Goal: Information Seeking & Learning: Learn about a topic

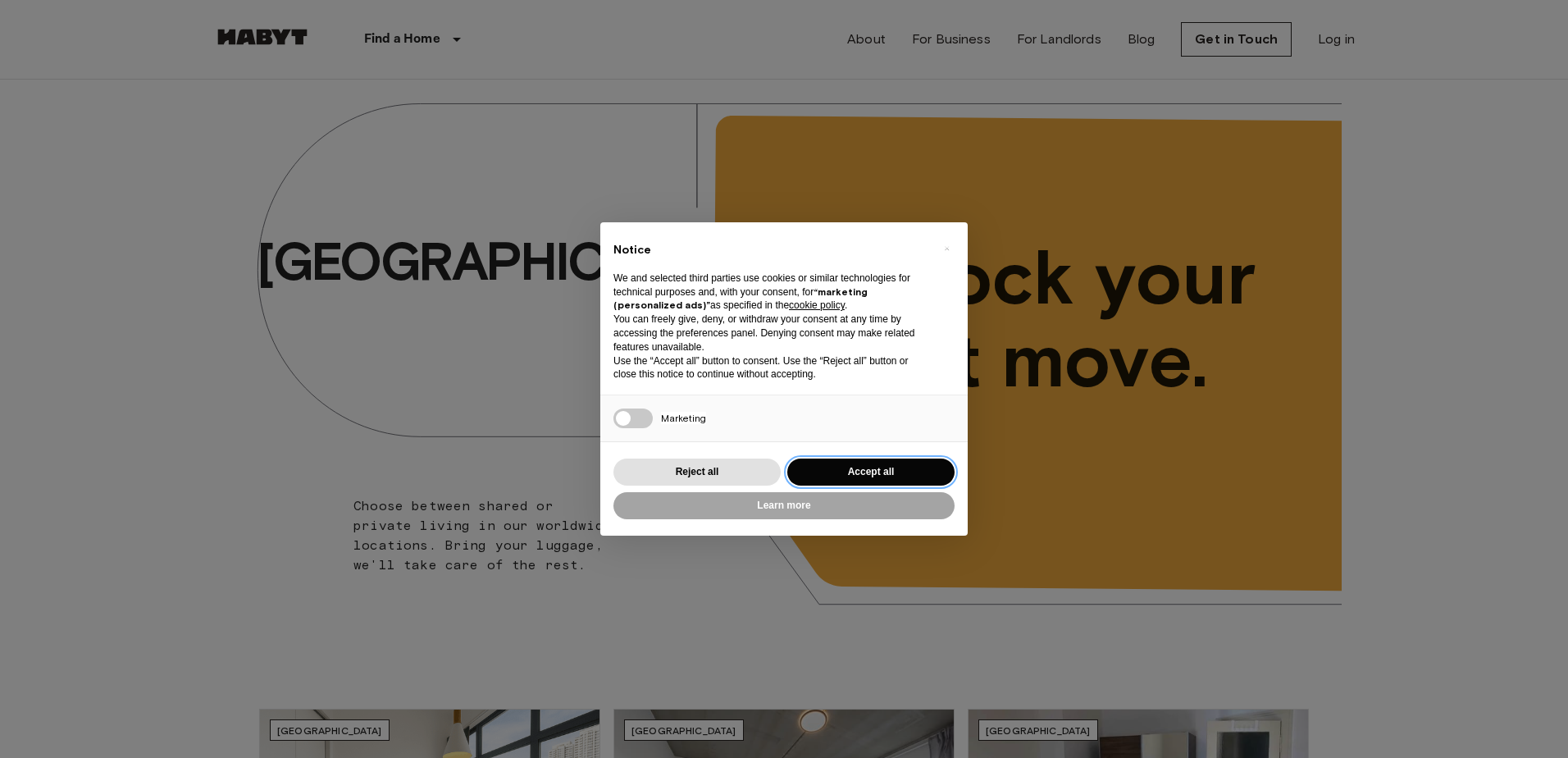
click at [910, 471] on button "Accept all" at bounding box center [870, 472] width 167 height 27
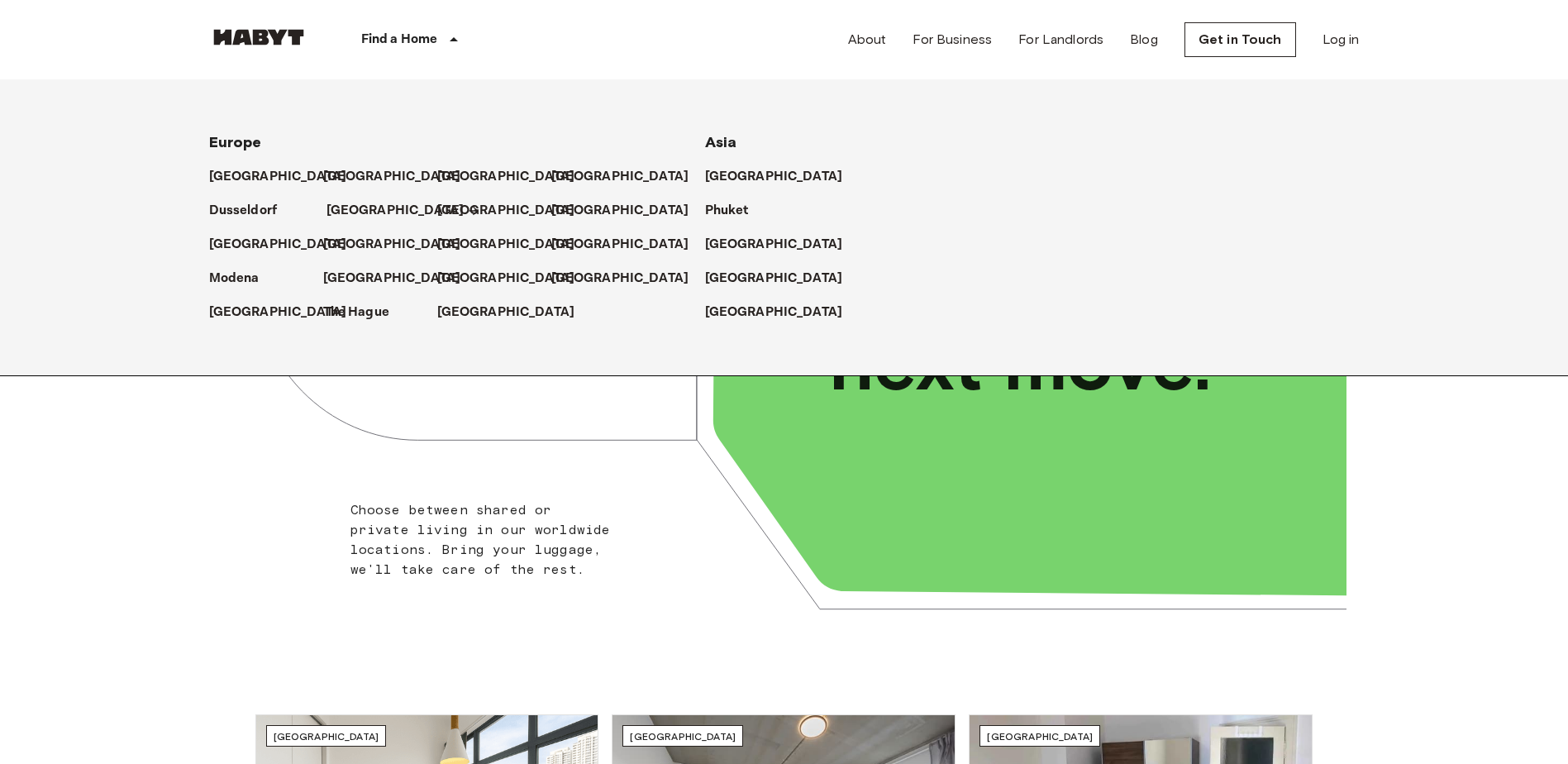
click at [348, 208] on p "[GEOGRAPHIC_DATA]" at bounding box center [395, 210] width 138 height 19
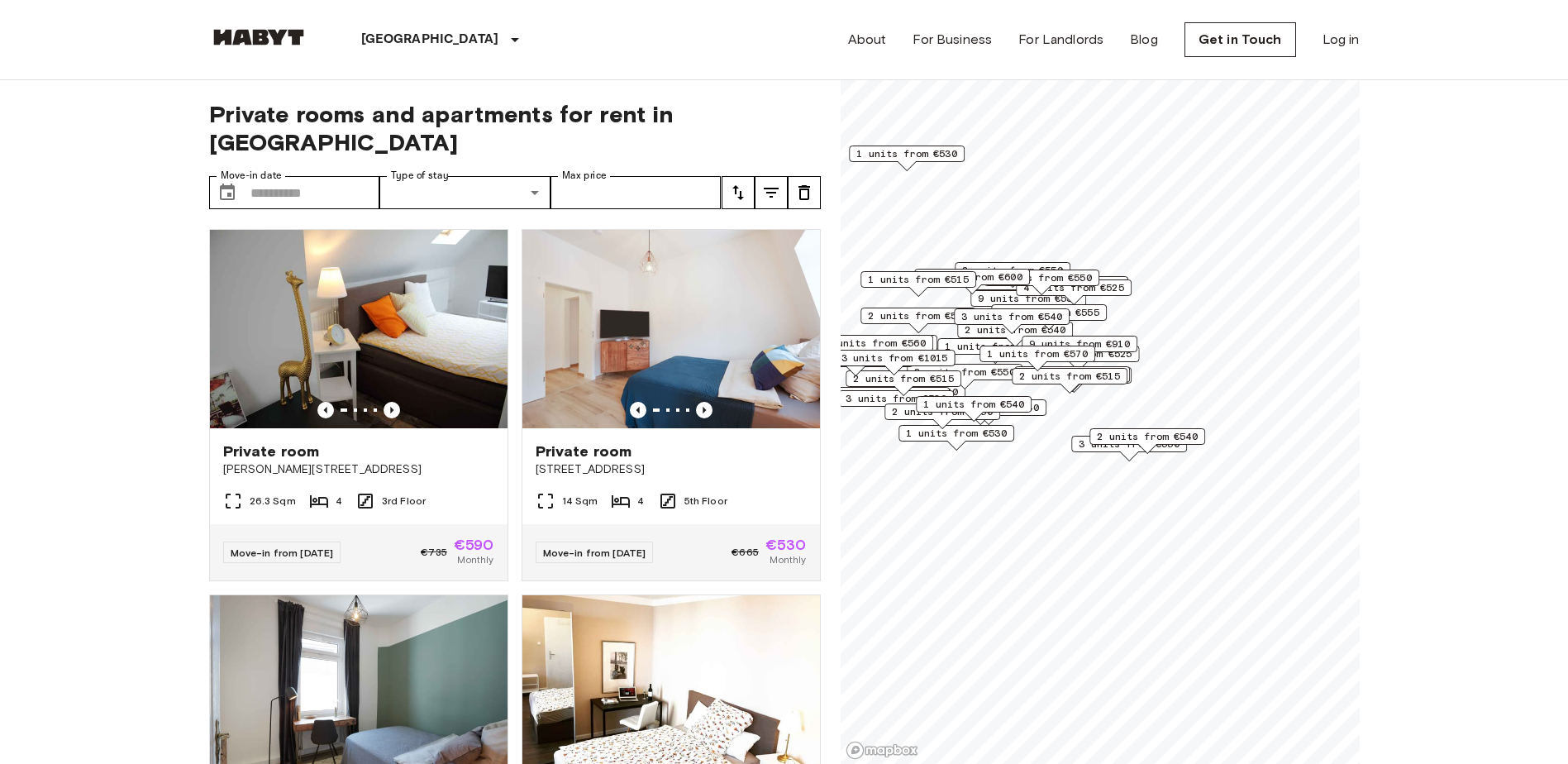
click at [1098, 376] on span "2 units from €515" at bounding box center [1070, 376] width 101 height 15
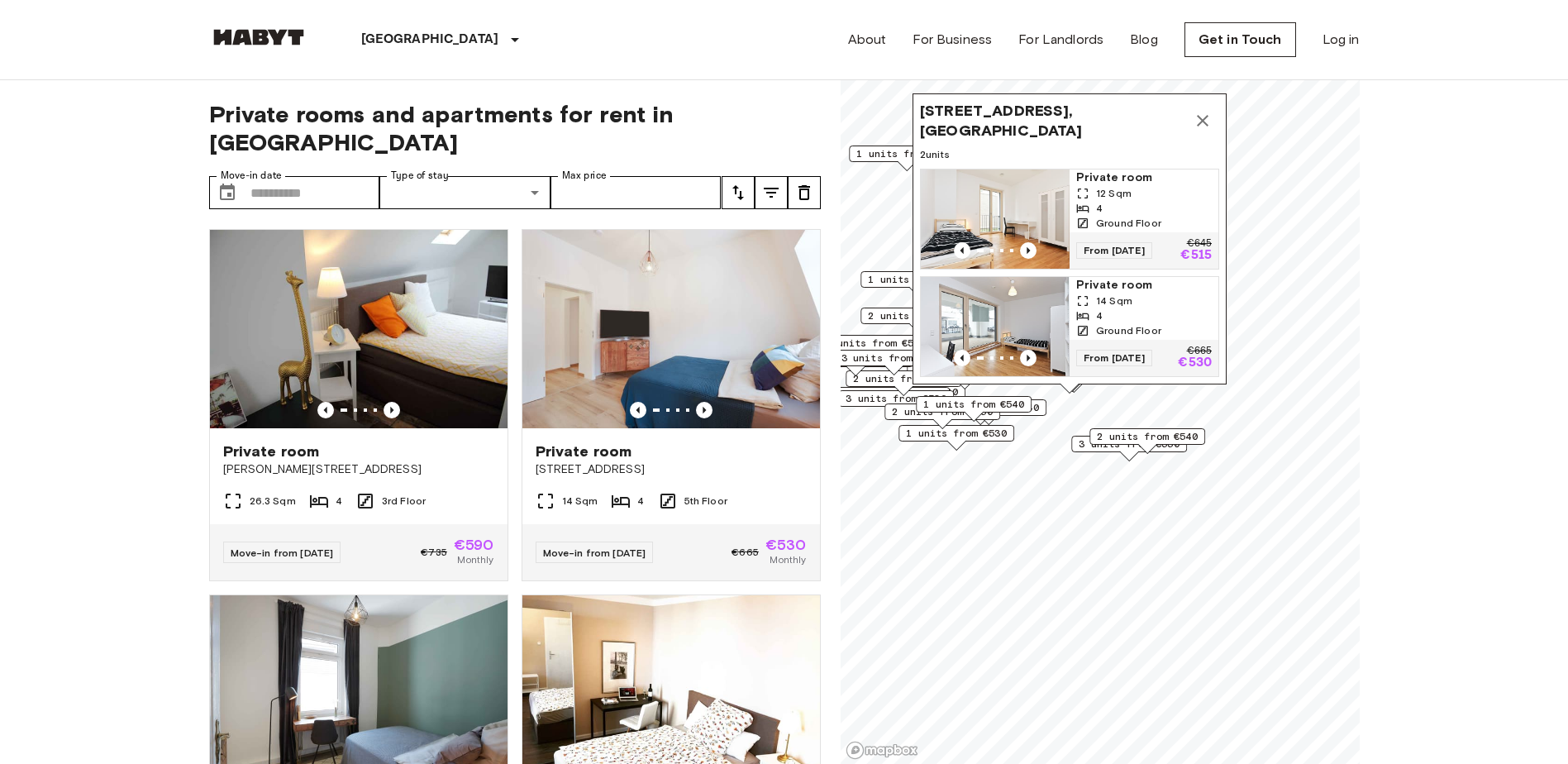
click at [1200, 111] on icon "Map marker" at bounding box center [1202, 121] width 19 height 19
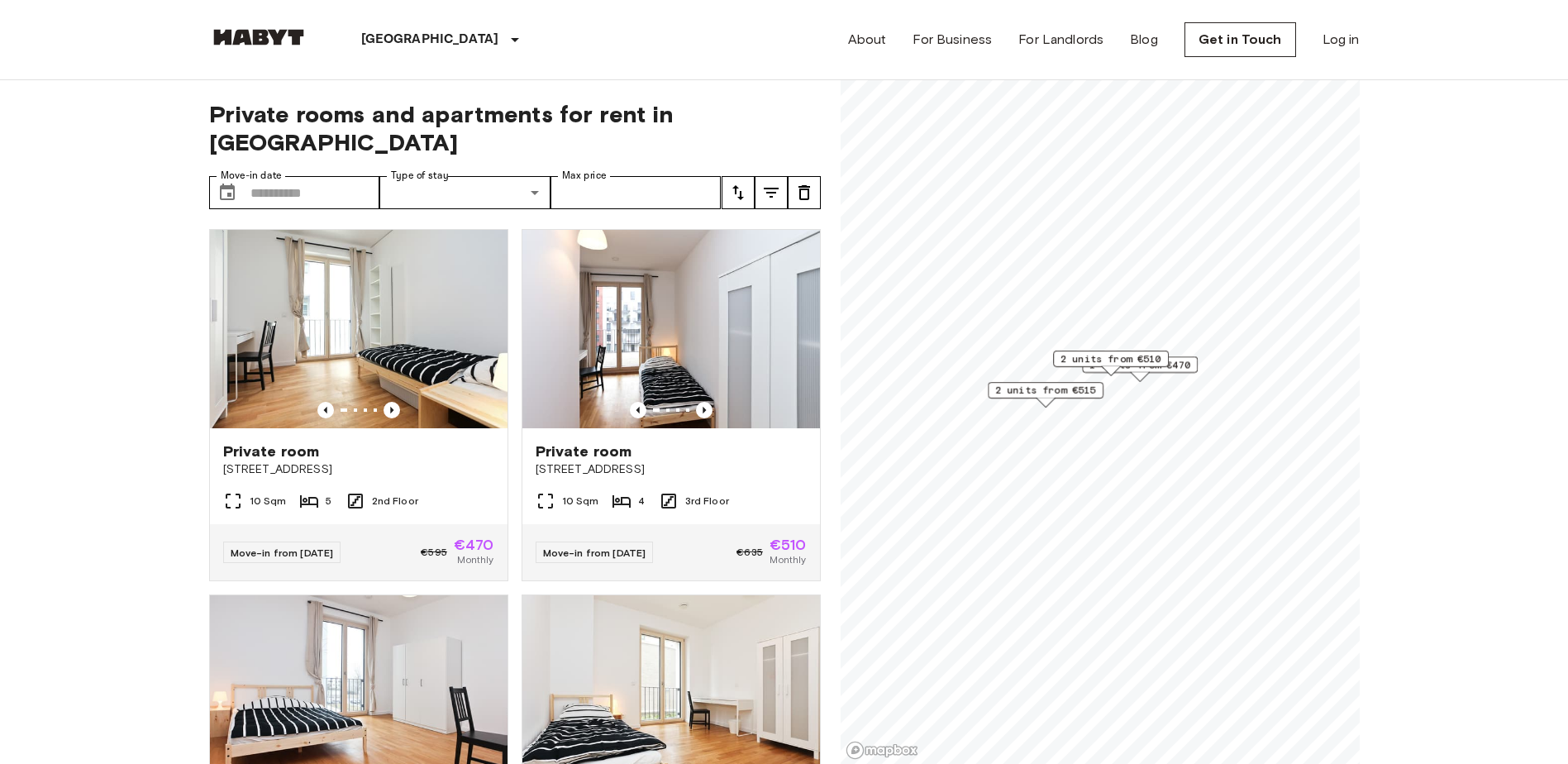
click at [1186, 366] on span "1 units from €470" at bounding box center [1140, 364] width 101 height 15
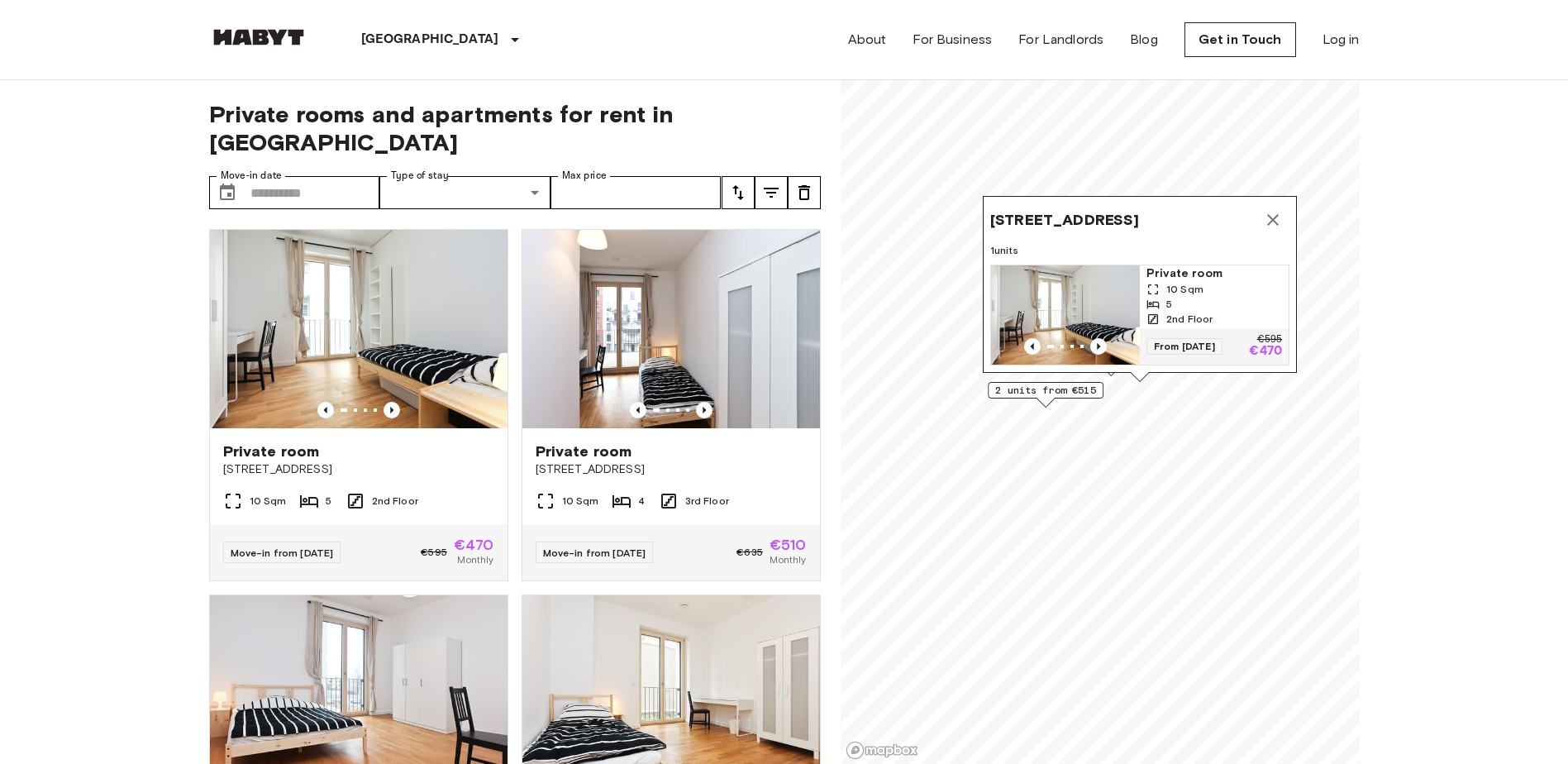
click at [1064, 384] on span "2 units from €515" at bounding box center [1045, 389] width 101 height 15
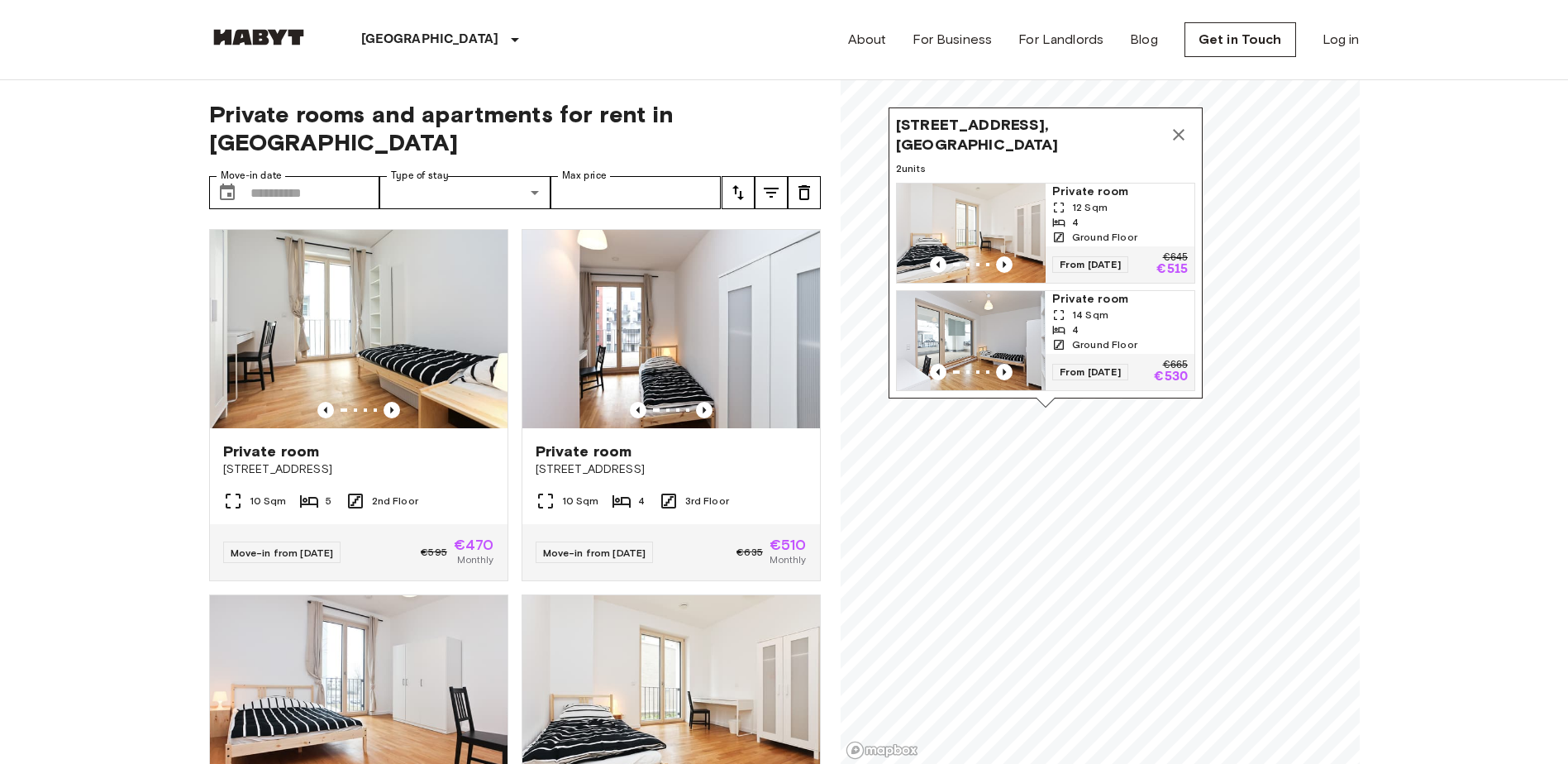
click at [1183, 128] on icon "Map marker" at bounding box center [1179, 134] width 12 height 12
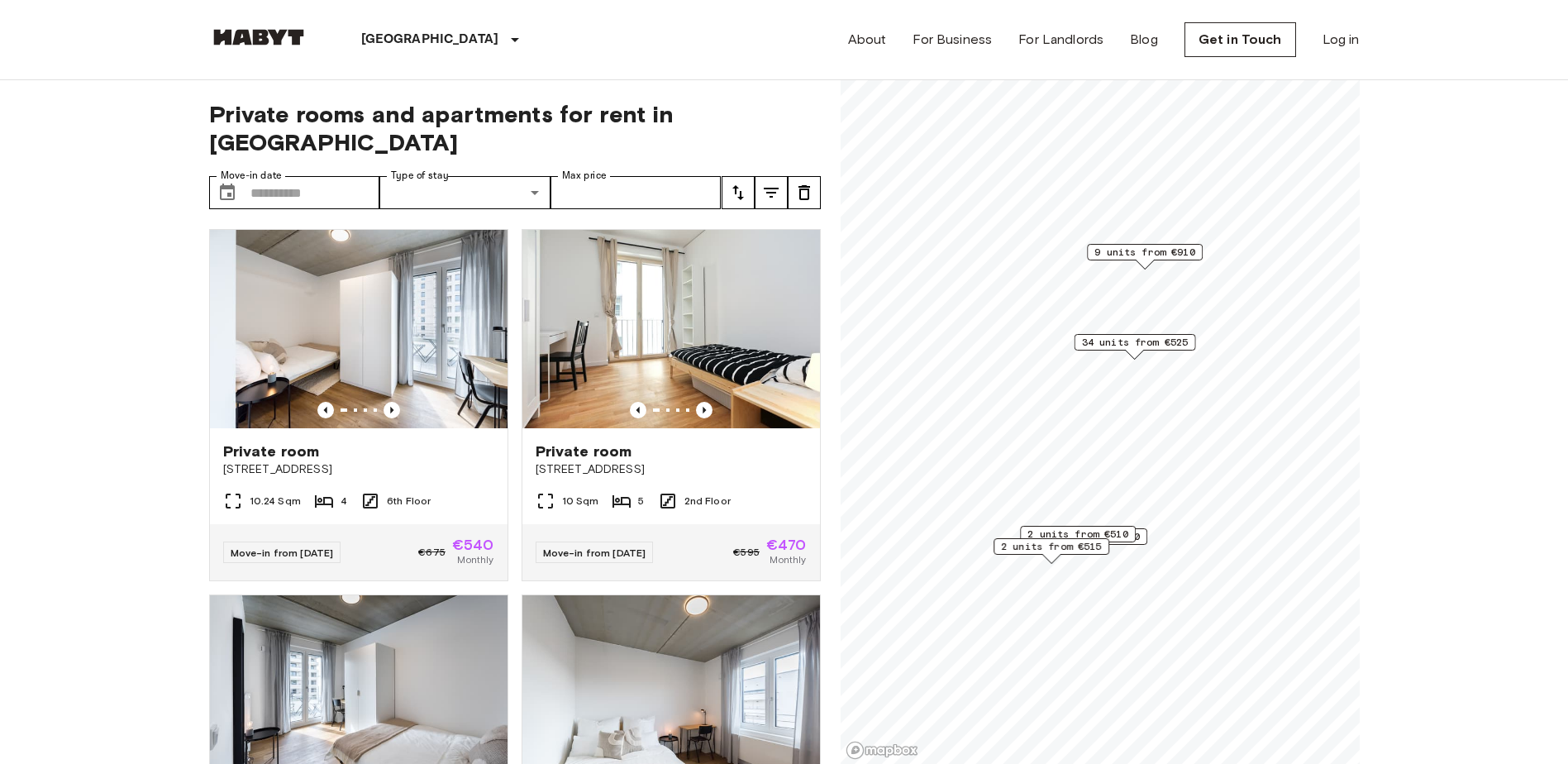
click at [1142, 343] on span "34 units from €525" at bounding box center [1135, 342] width 107 height 15
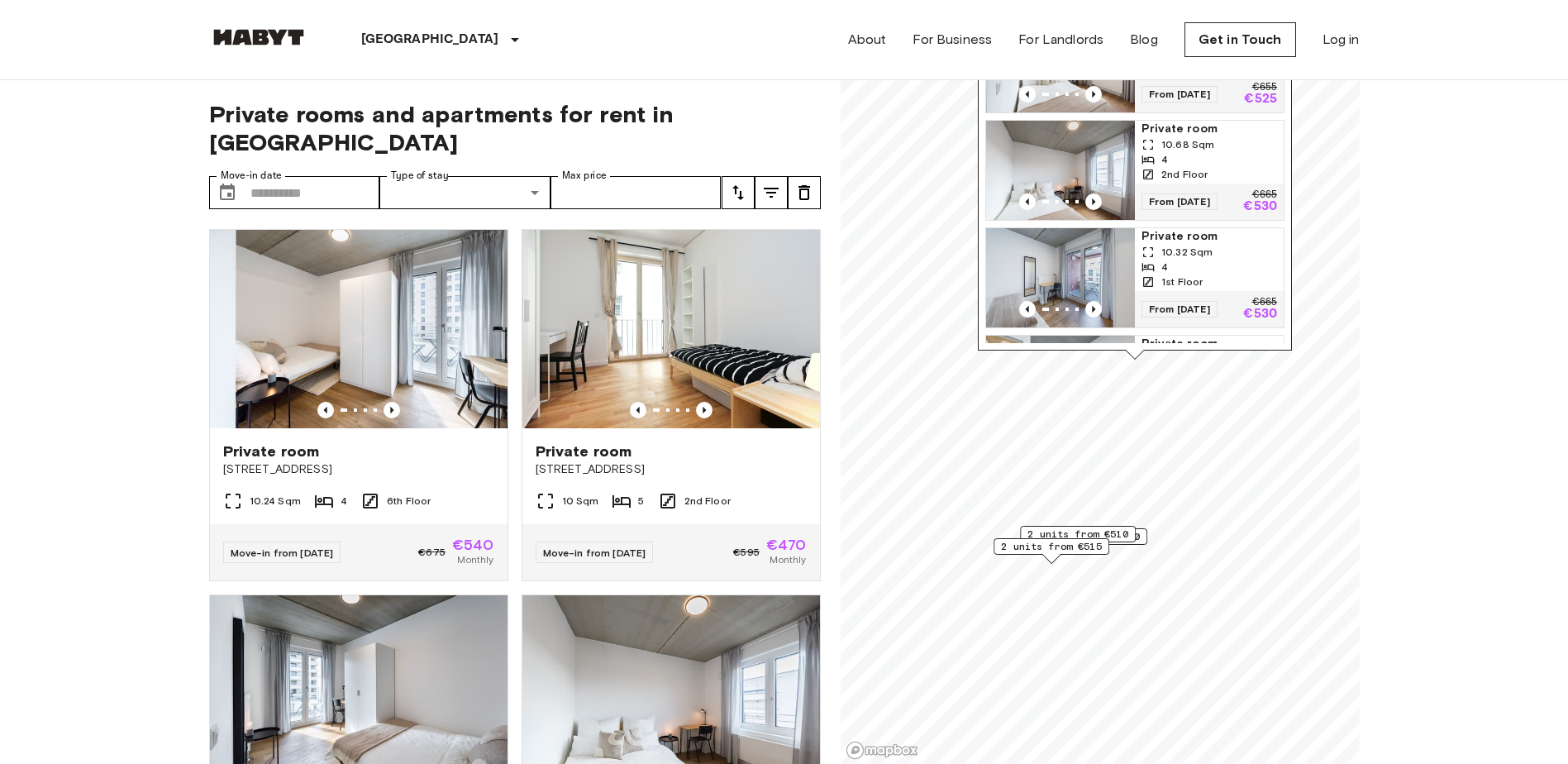
click at [391, 402] on icon "Previous image" at bounding box center [391, 410] width 17 height 17
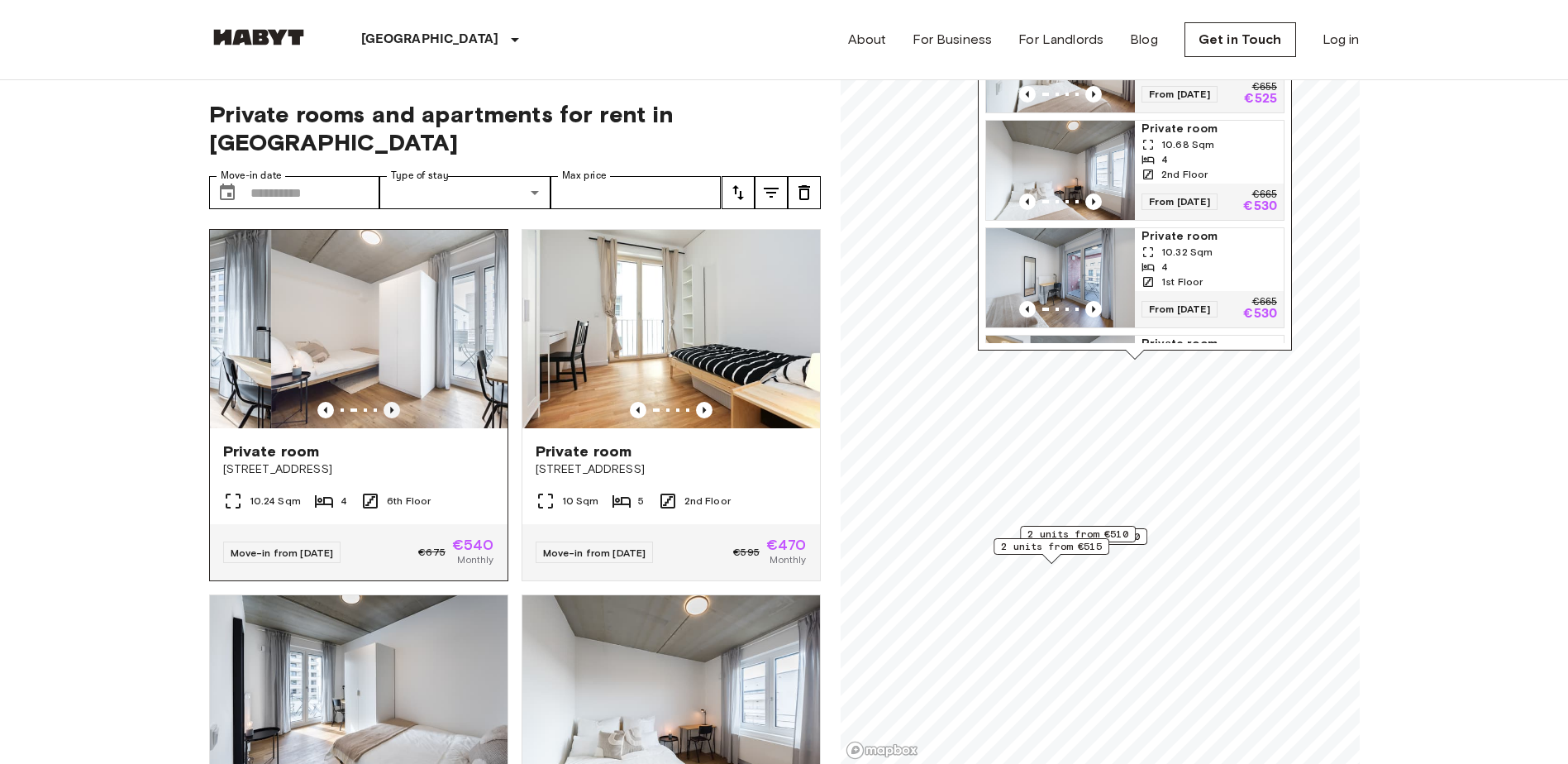
click at [391, 402] on icon "Previous image" at bounding box center [391, 410] width 17 height 17
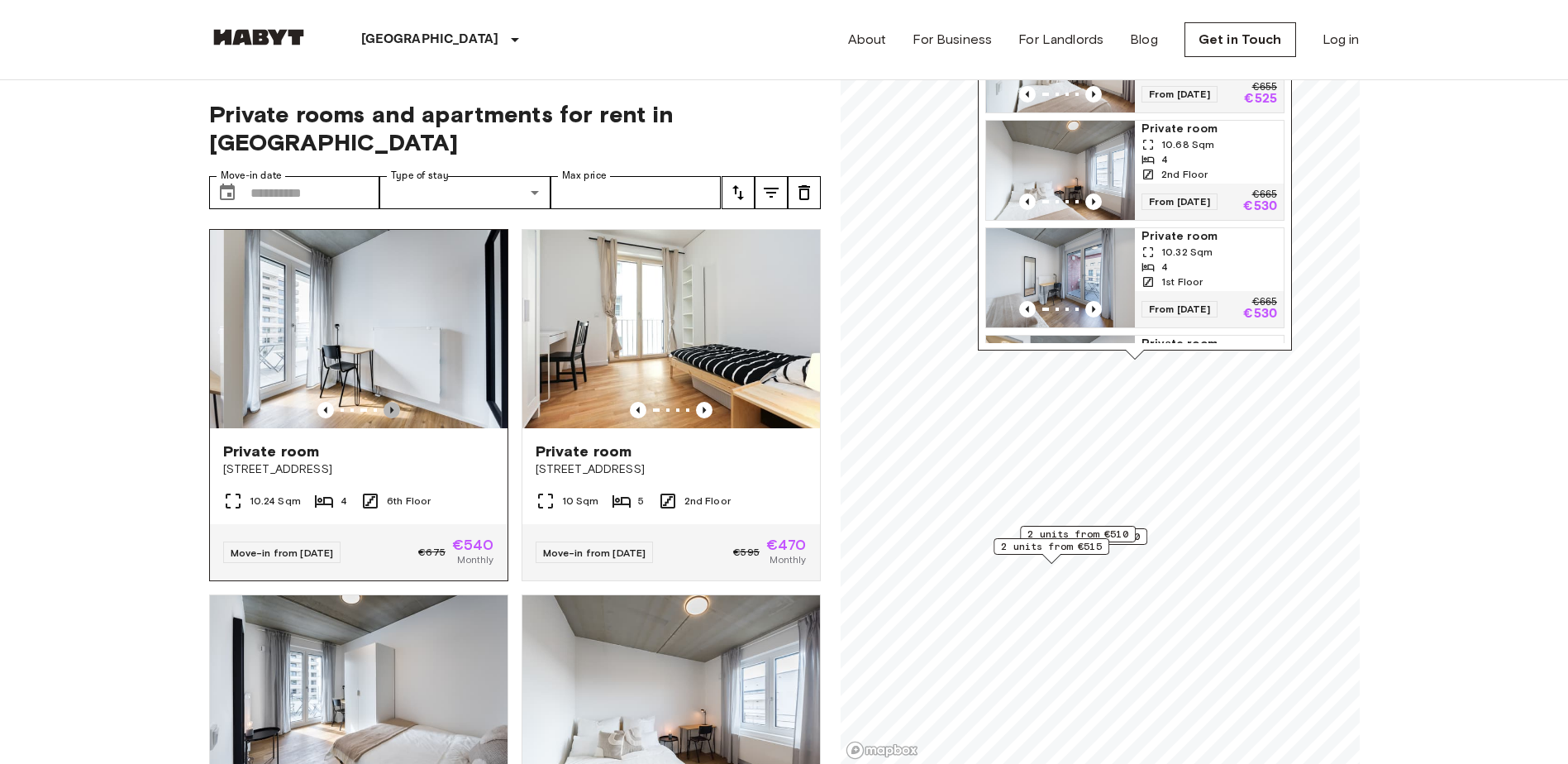
click at [392, 402] on icon "Previous image" at bounding box center [391, 410] width 17 height 17
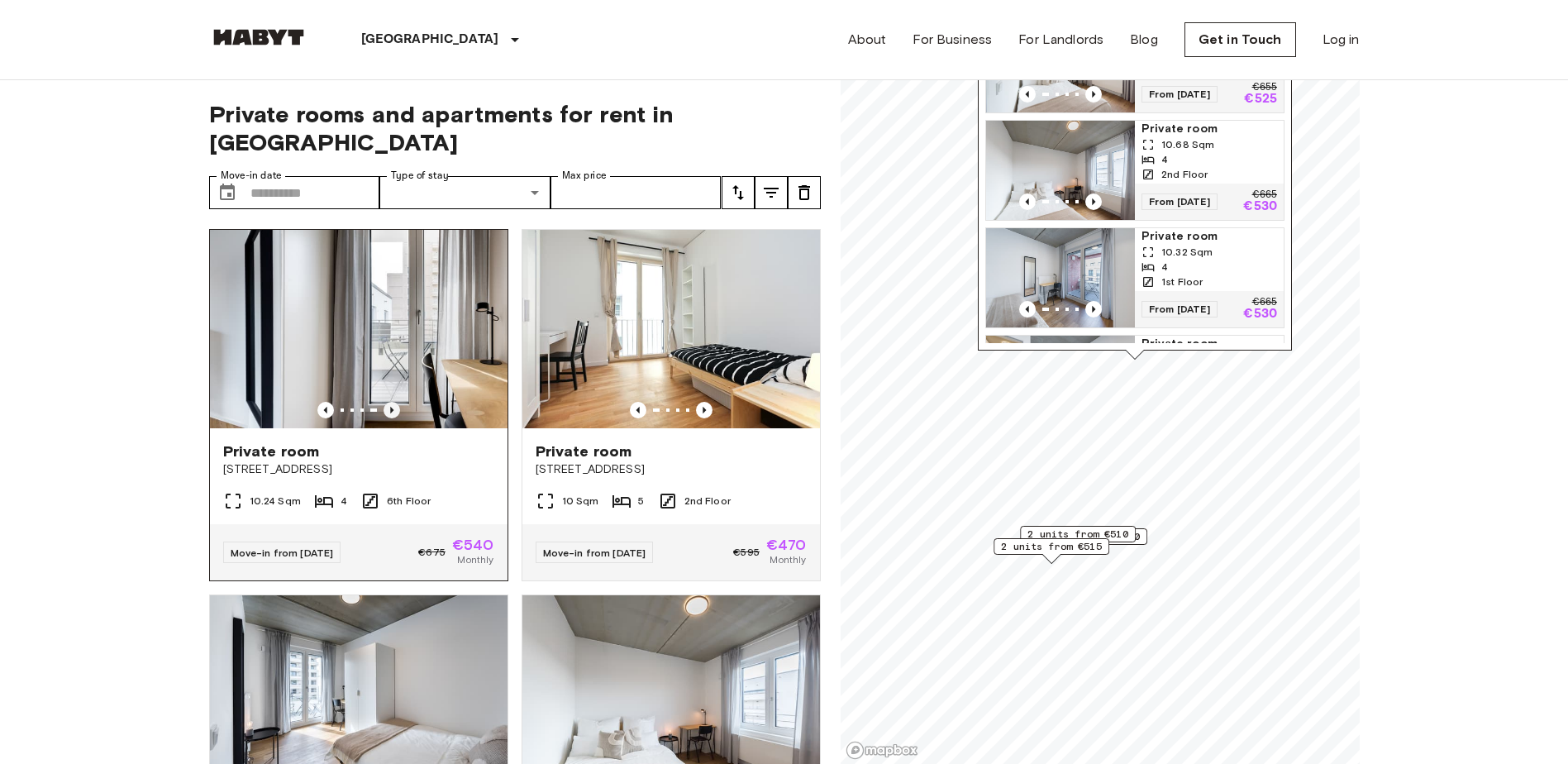
click at [392, 402] on icon "Previous image" at bounding box center [391, 410] width 17 height 17
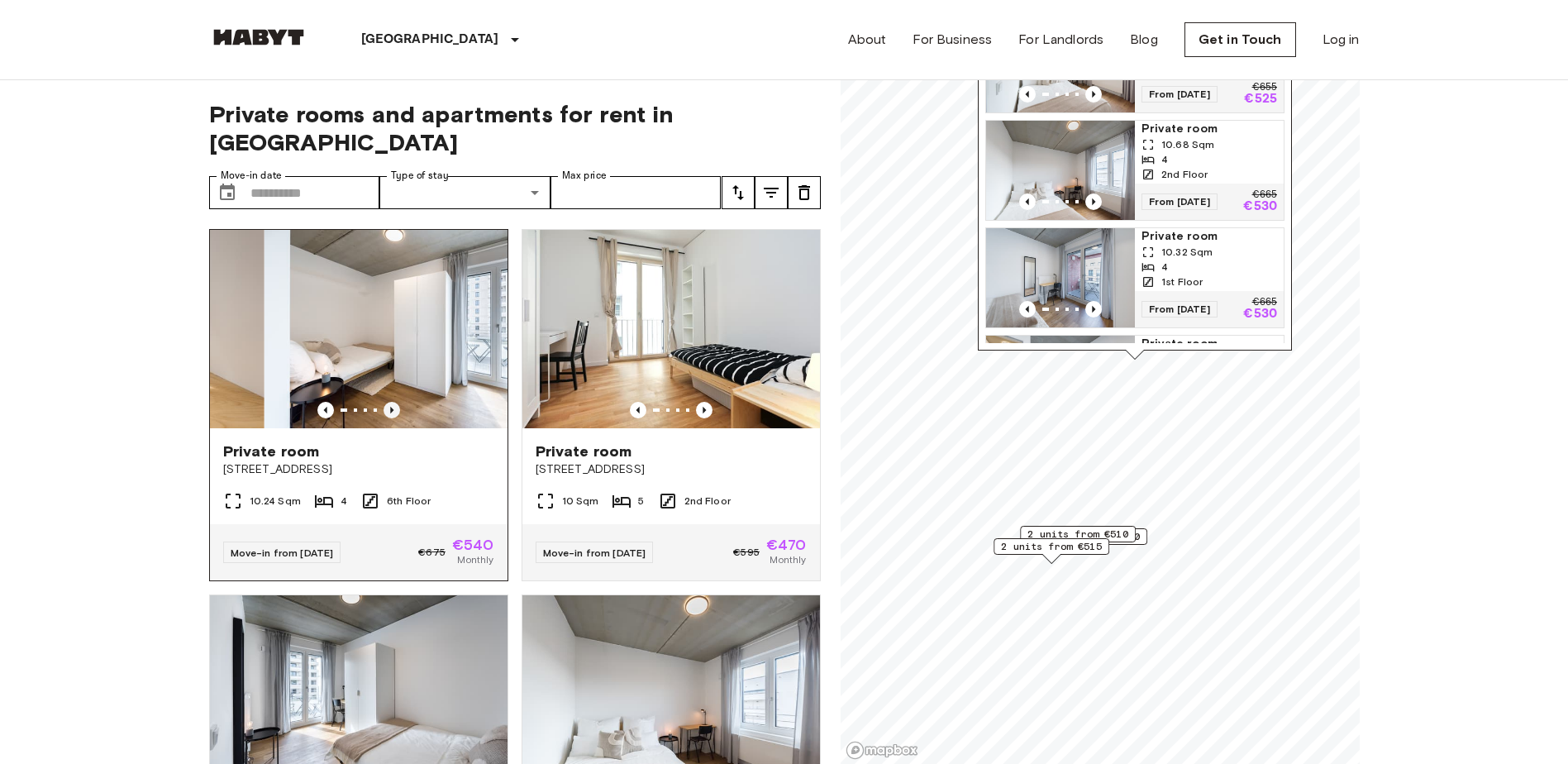
click at [394, 402] on icon "Previous image" at bounding box center [391, 410] width 17 height 17
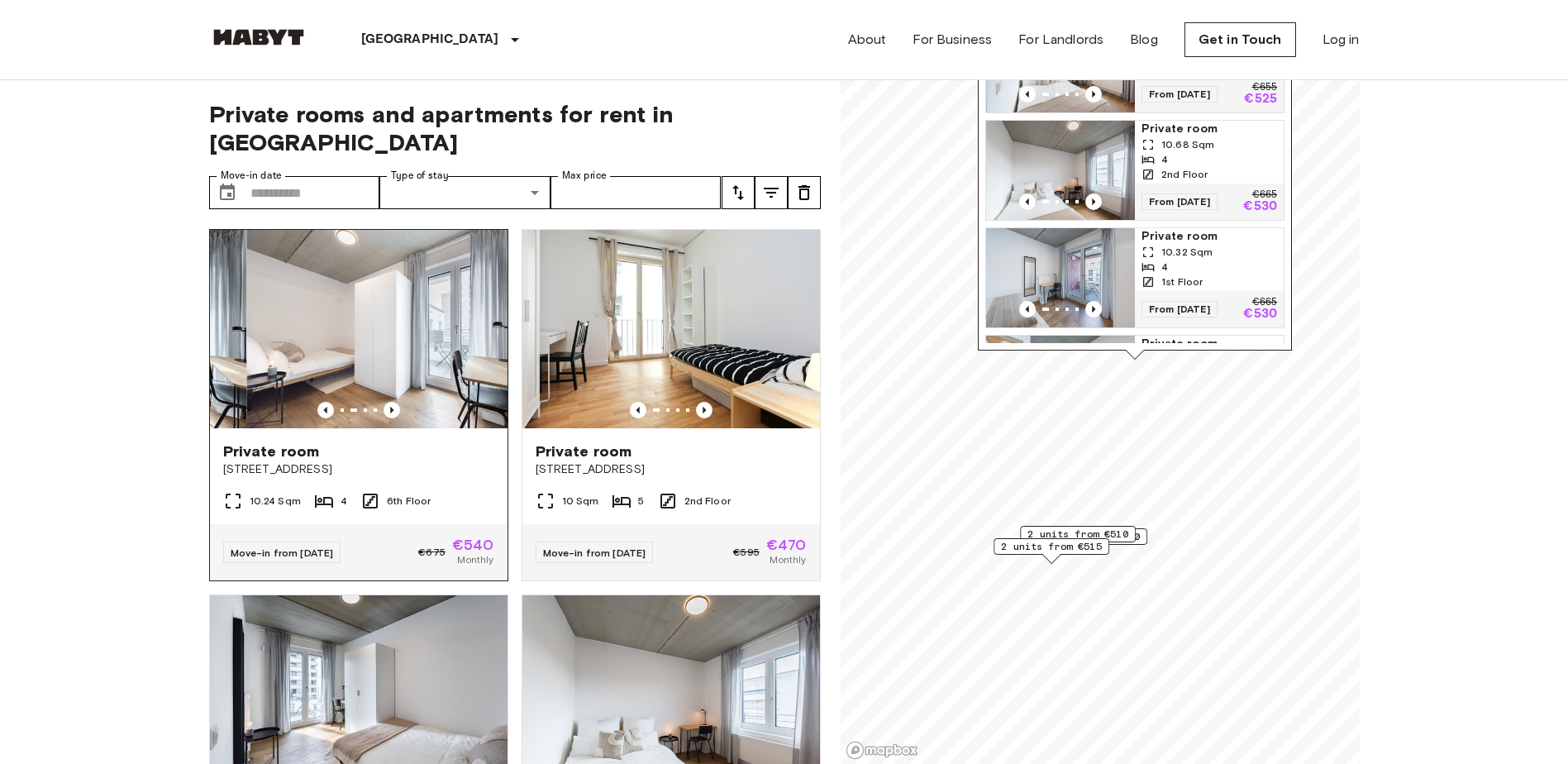
click at [397, 402] on div at bounding box center [359, 410] width 298 height 17
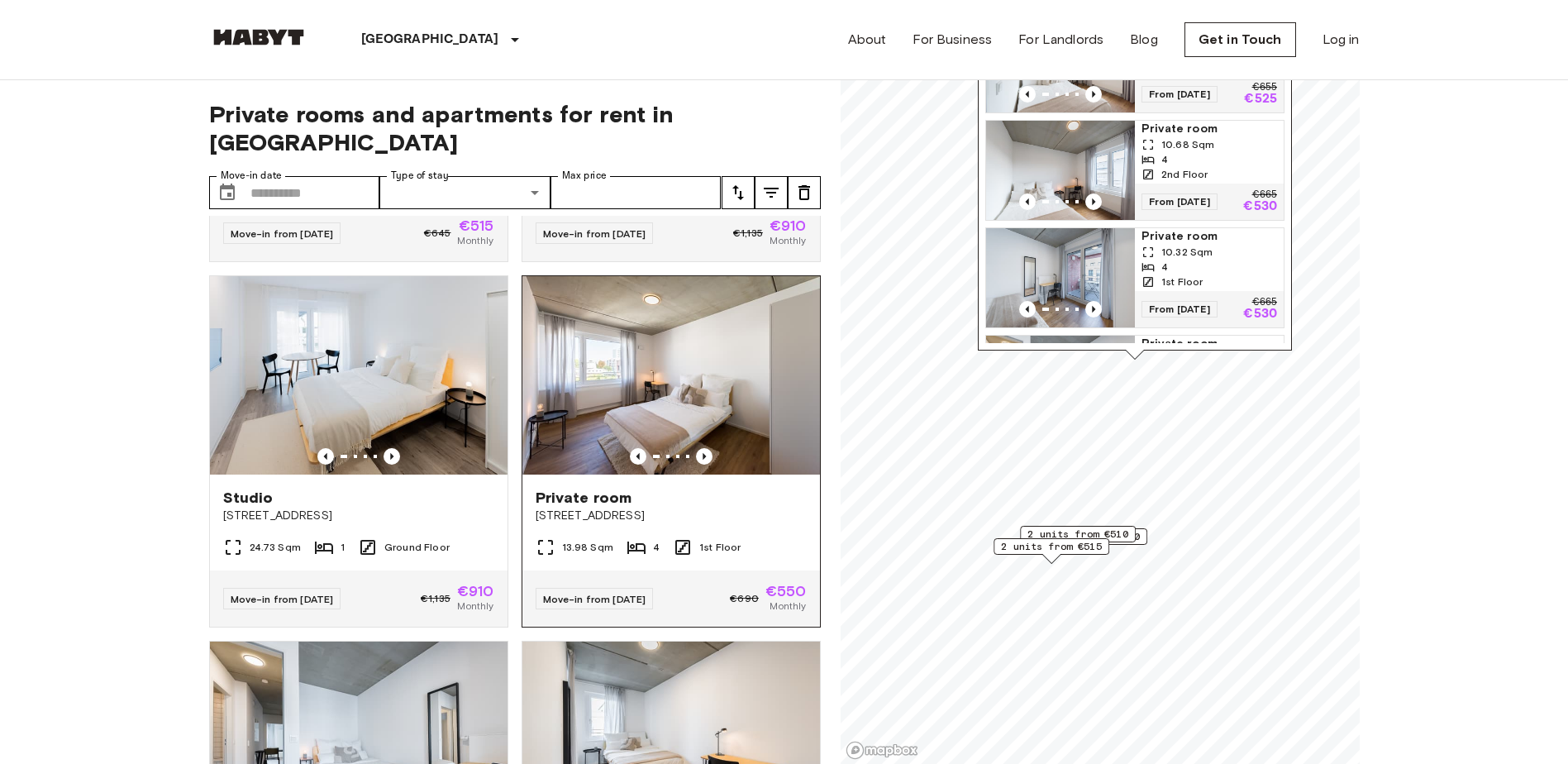
scroll to position [4692, 0]
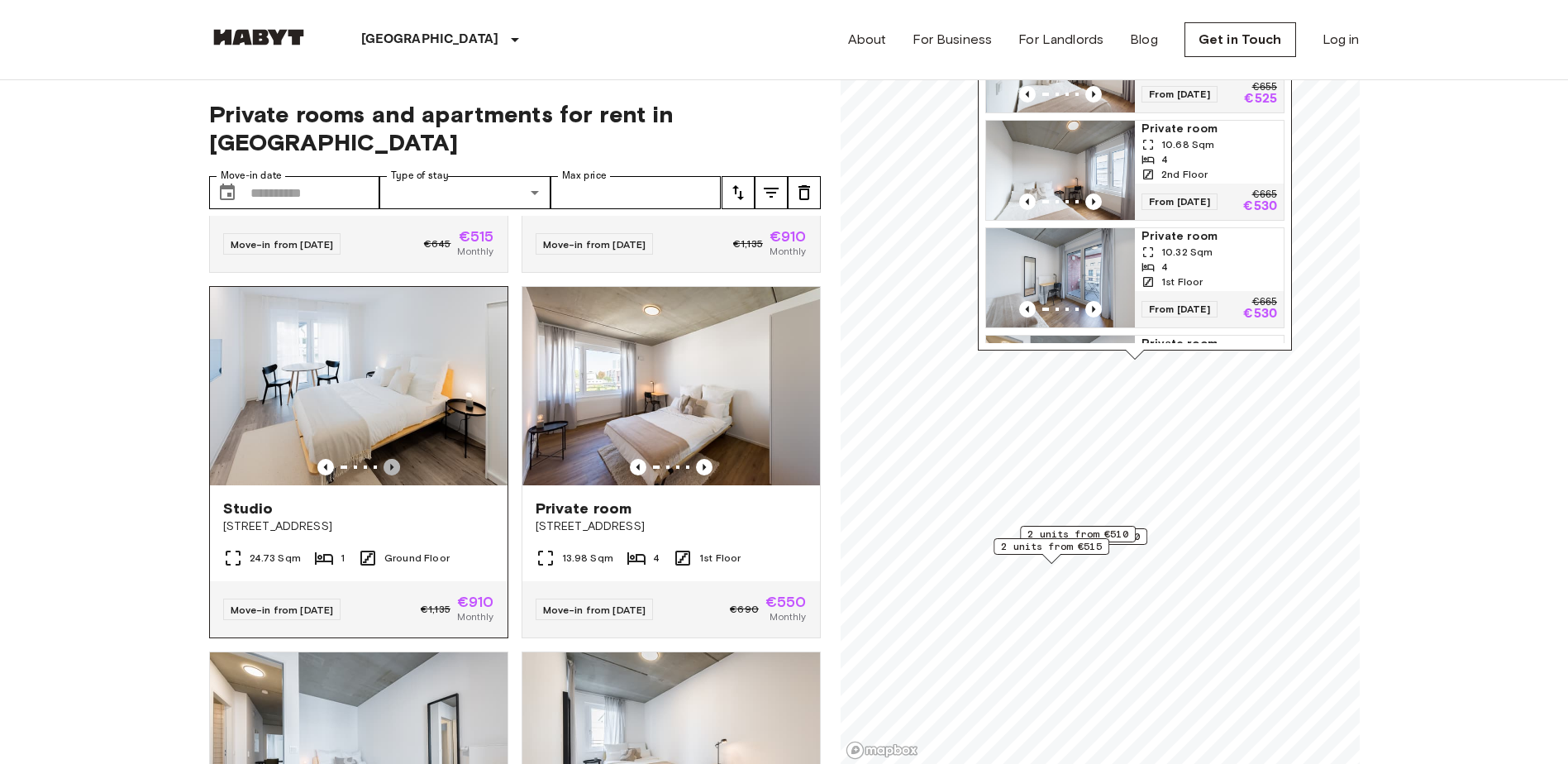
click at [393, 475] on icon "Previous image" at bounding box center [391, 466] width 17 height 17
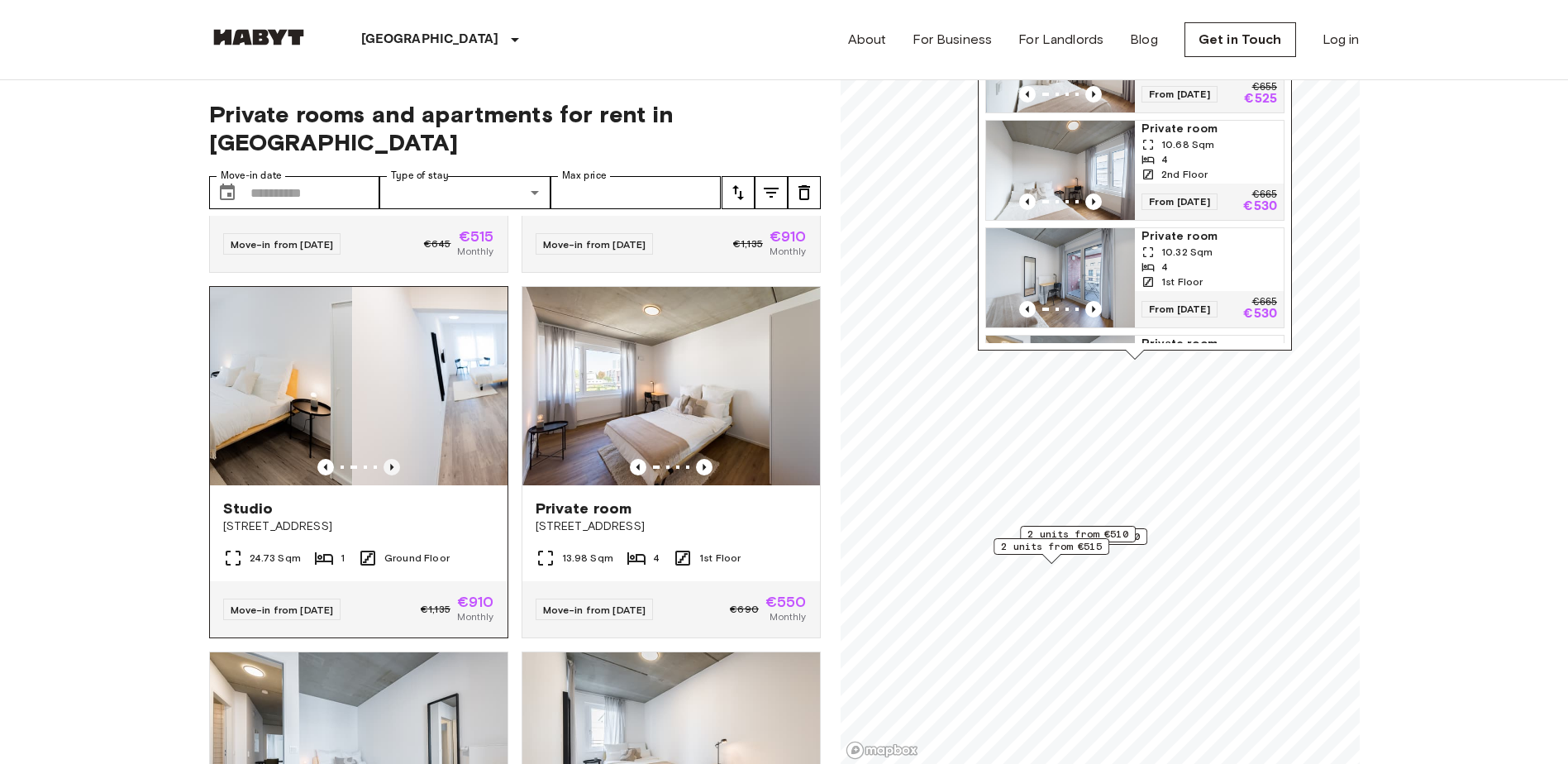
click at [393, 475] on icon "Previous image" at bounding box center [391, 466] width 17 height 17
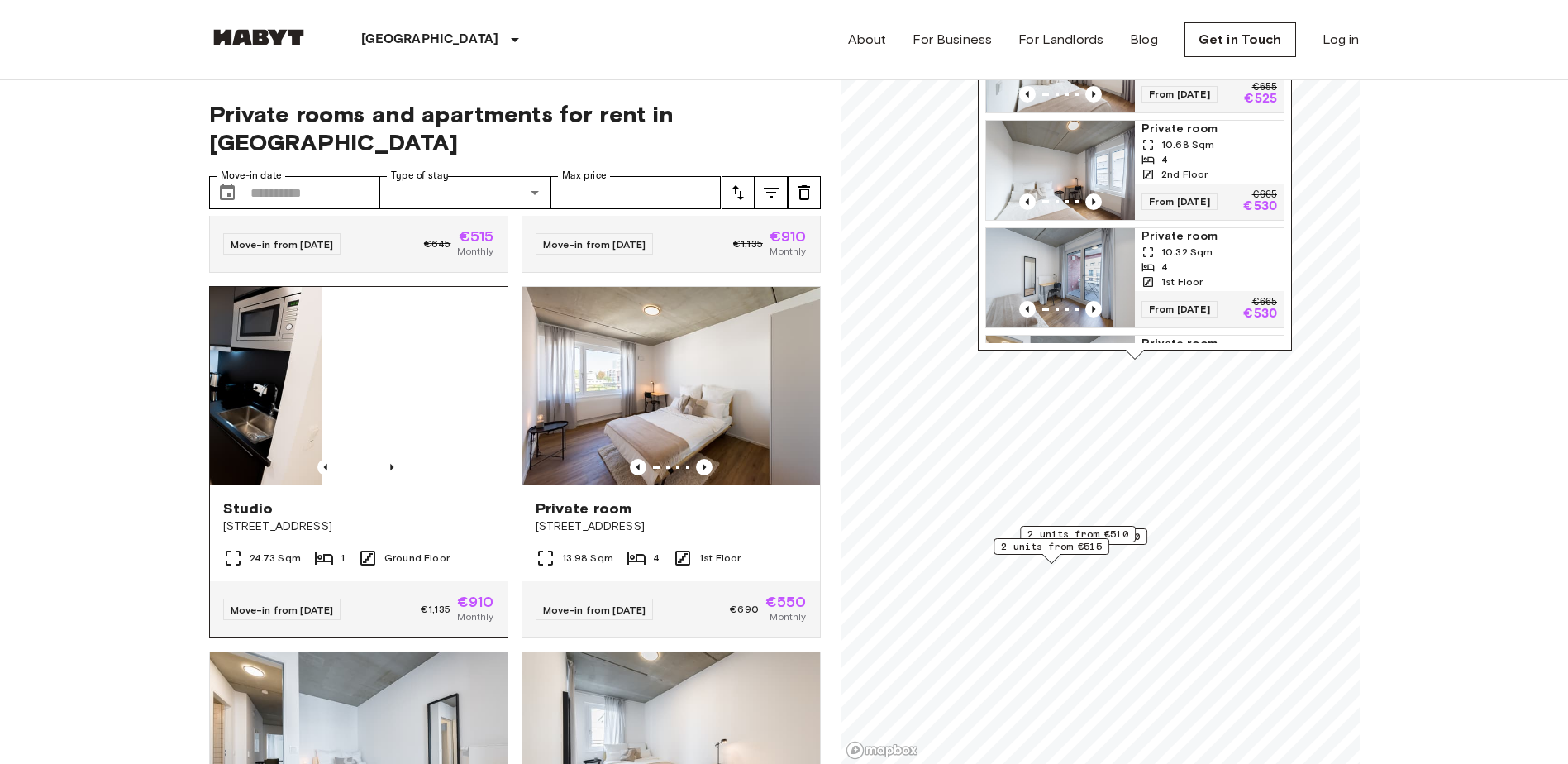
click at [417, 436] on img at bounding box center [470, 386] width 298 height 199
